Goal: Information Seeking & Learning: Learn about a topic

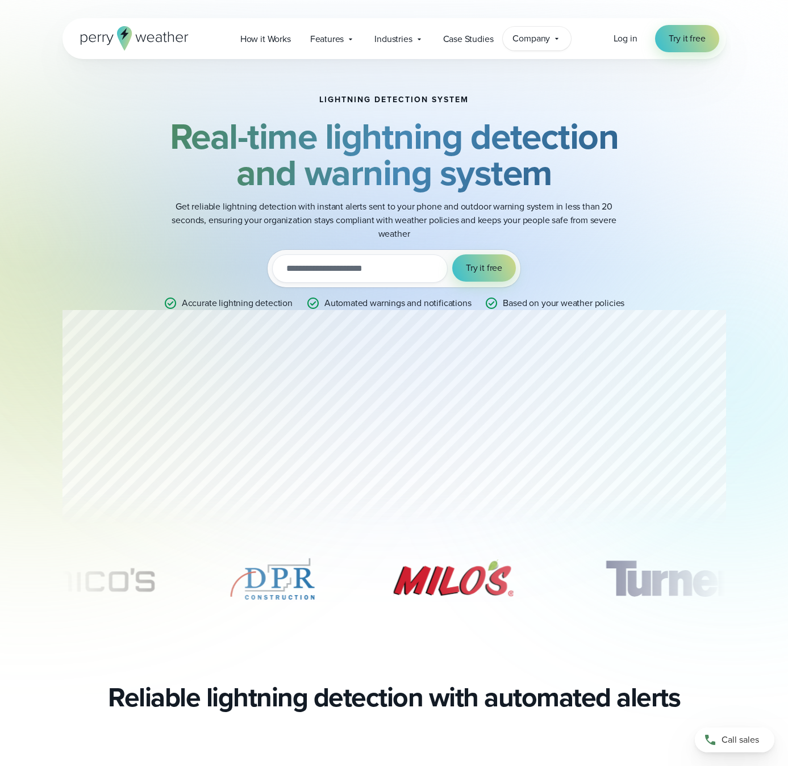
click at [553, 43] on div "Company Contact Us Reach out to us for sales or support questions" at bounding box center [537, 39] width 68 height 24
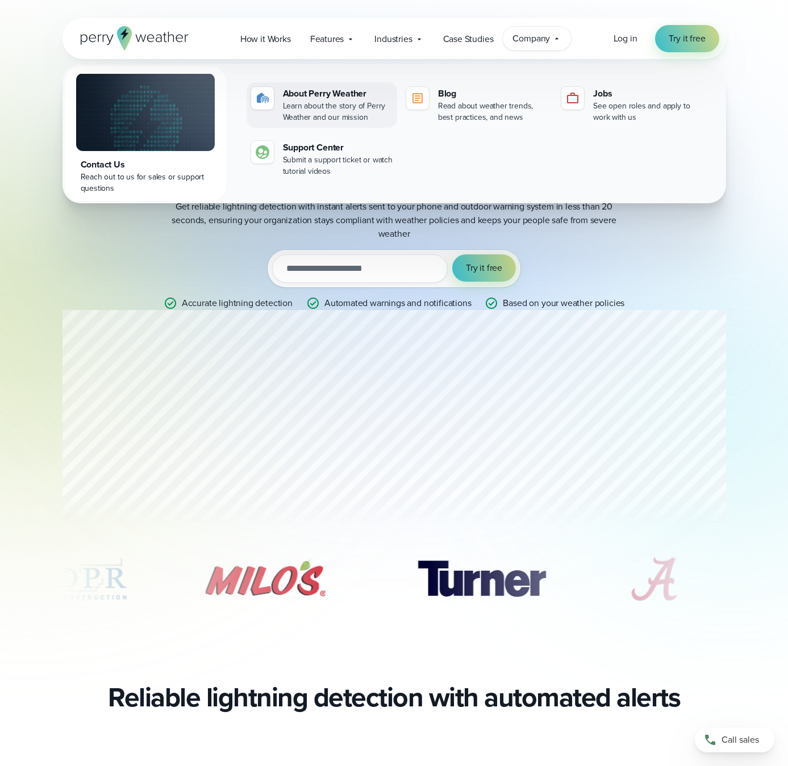
click at [341, 103] on div "Learn about the story of Perry Weather and our mission" at bounding box center [338, 112] width 110 height 23
